Goal: Information Seeking & Learning: Learn about a topic

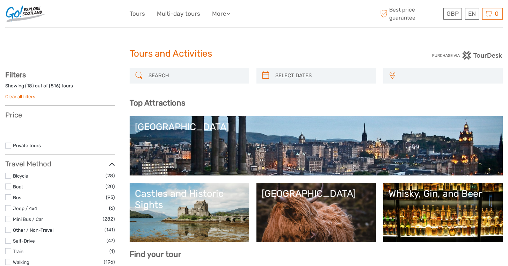
select select
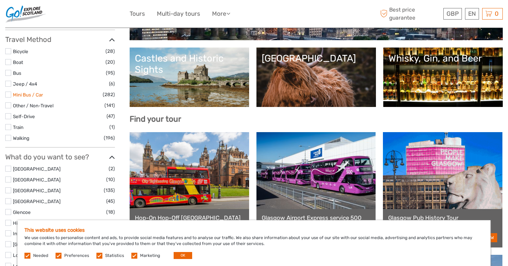
scroll to position [134, 0]
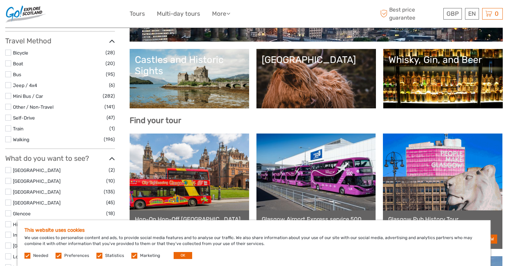
click at [8, 115] on label at bounding box center [8, 118] width 6 height 6
click at [0, 0] on input "checkbox" at bounding box center [0, 0] width 0 height 0
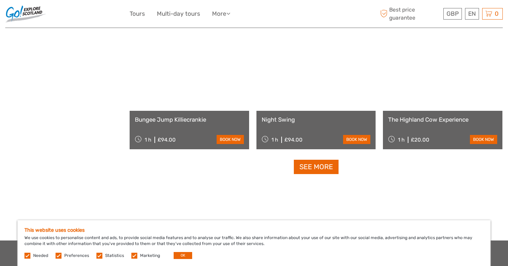
scroll to position [693, 0]
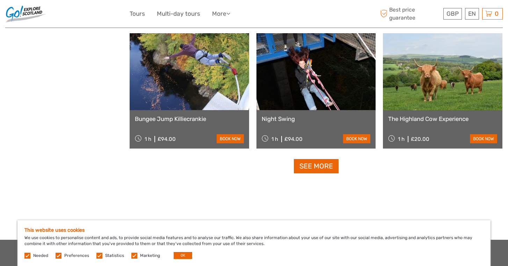
click at [167, 1] on div "GBP GBP € $ EN English Español Deutsch Tours Multi-day tours More Travel Articl…" at bounding box center [254, 14] width 498 height 28
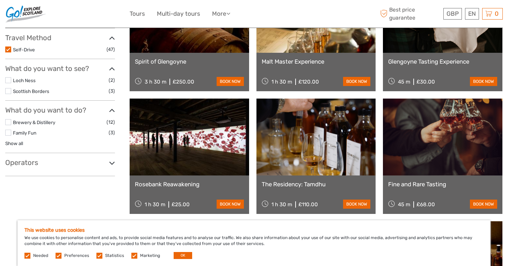
scroll to position [138, 0]
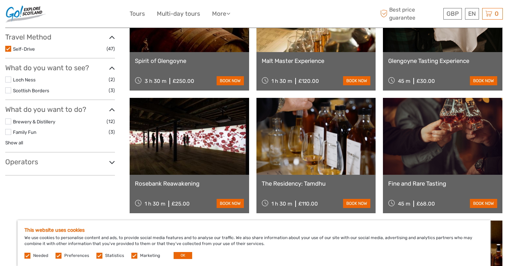
click at [8, 90] on label at bounding box center [8, 90] width 6 height 6
click at [0, 0] on input "checkbox" at bounding box center [0, 0] width 0 height 0
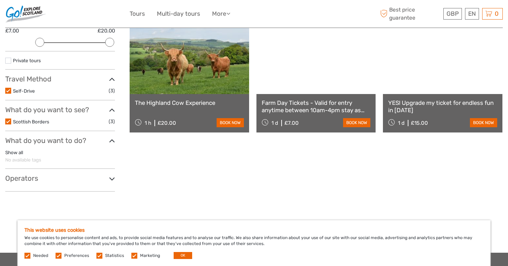
scroll to position [97, 0]
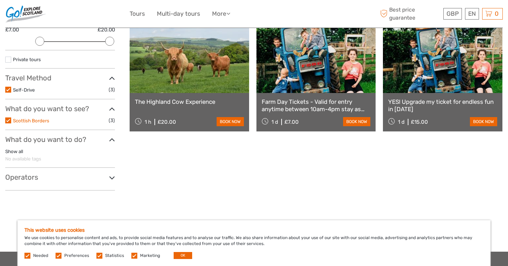
click at [13, 120] on link "Scottish Borders" at bounding box center [31, 121] width 36 height 6
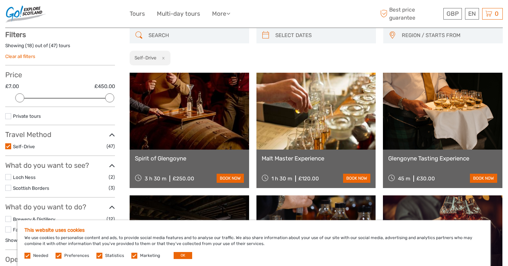
scroll to position [39, 0]
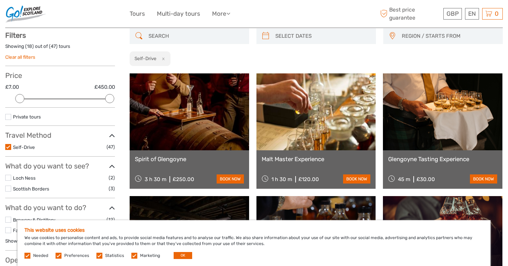
click at [10, 149] on label at bounding box center [8, 147] width 6 height 6
click at [0, 0] on input "checkbox" at bounding box center [0, 0] width 0 height 0
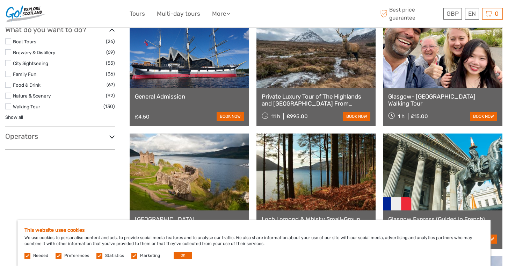
scroll to position [472, 0]
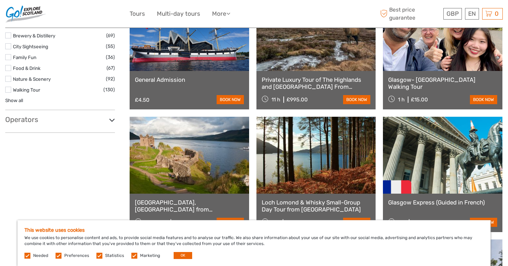
click at [80, 115] on h3 "Operators" at bounding box center [60, 119] width 110 height 8
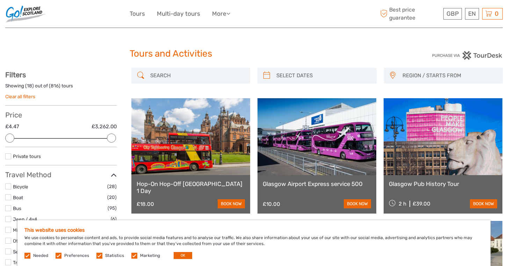
scroll to position [0, 0]
click at [413, 72] on span "REGION / STARTS FROM" at bounding box center [450, 76] width 100 height 12
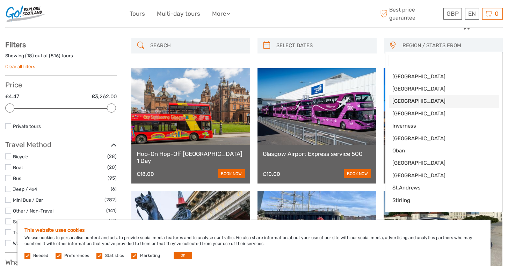
scroll to position [33, 0]
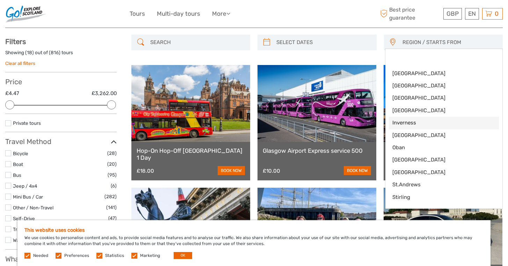
click at [400, 120] on span "Inverness" at bounding box center [438, 122] width 91 height 7
select select "Inverness"
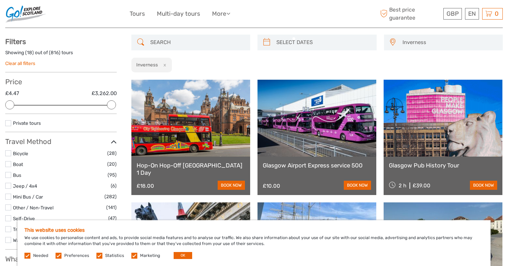
scroll to position [27, 0]
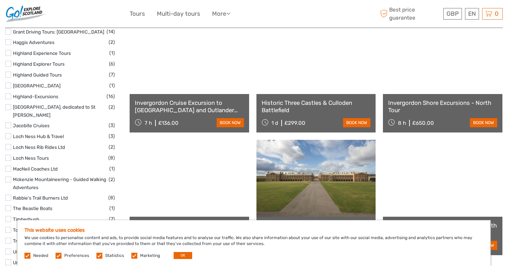
scroll to position [466, 0]
